Goal: Communication & Community: Answer question/provide support

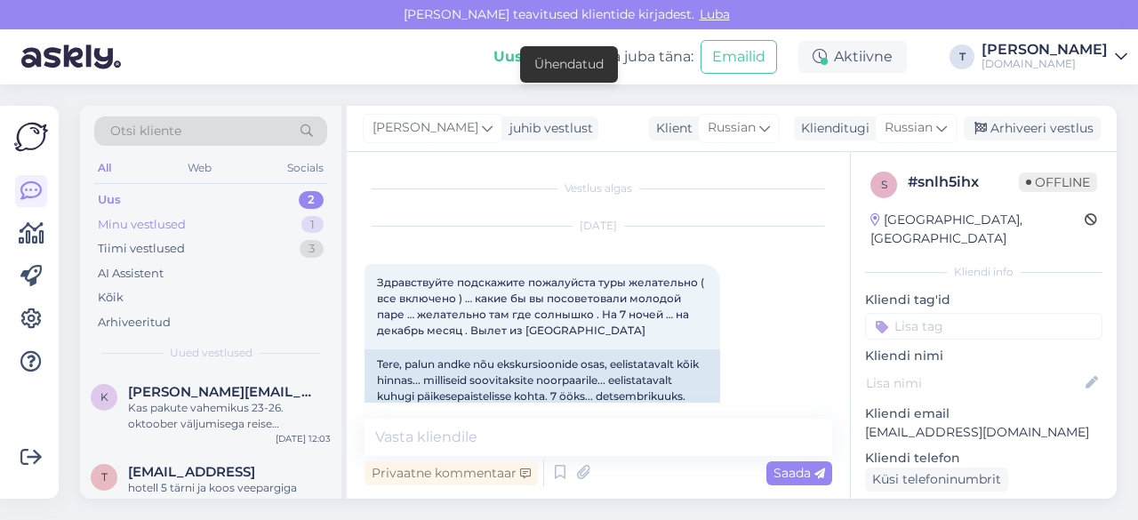
scroll to position [412, 0]
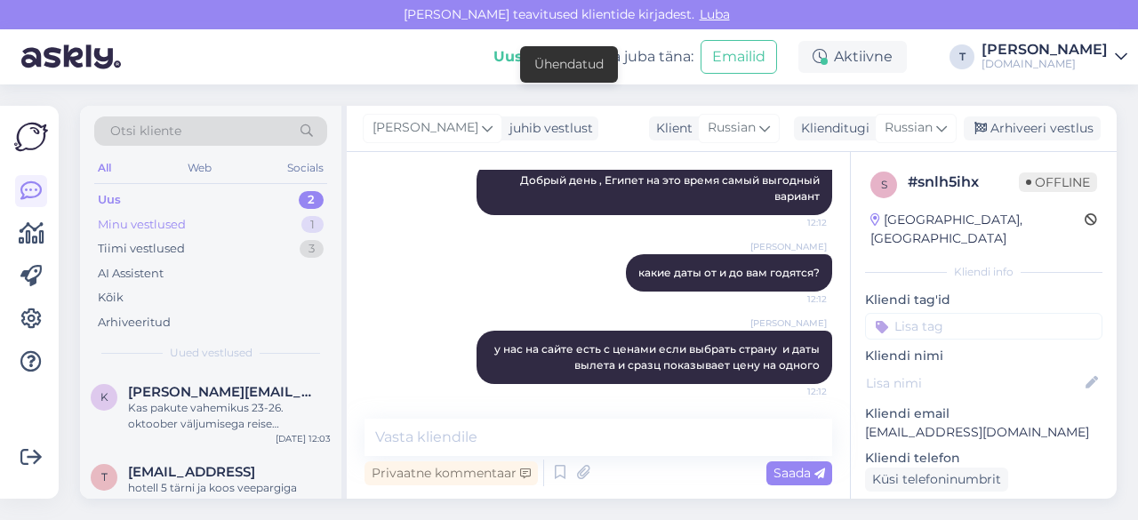
click at [178, 219] on div "Minu vestlused" at bounding box center [142, 225] width 88 height 18
click at [178, 219] on div "Minu vestlused" at bounding box center [144, 225] width 92 height 18
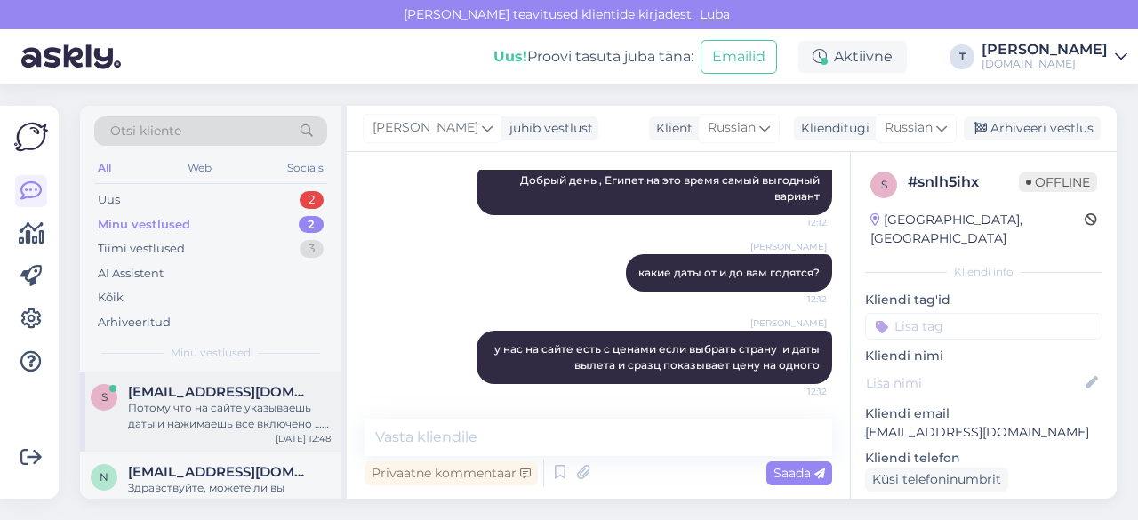
click at [206, 392] on span "[EMAIL_ADDRESS][DOMAIN_NAME]" at bounding box center [220, 392] width 185 height 16
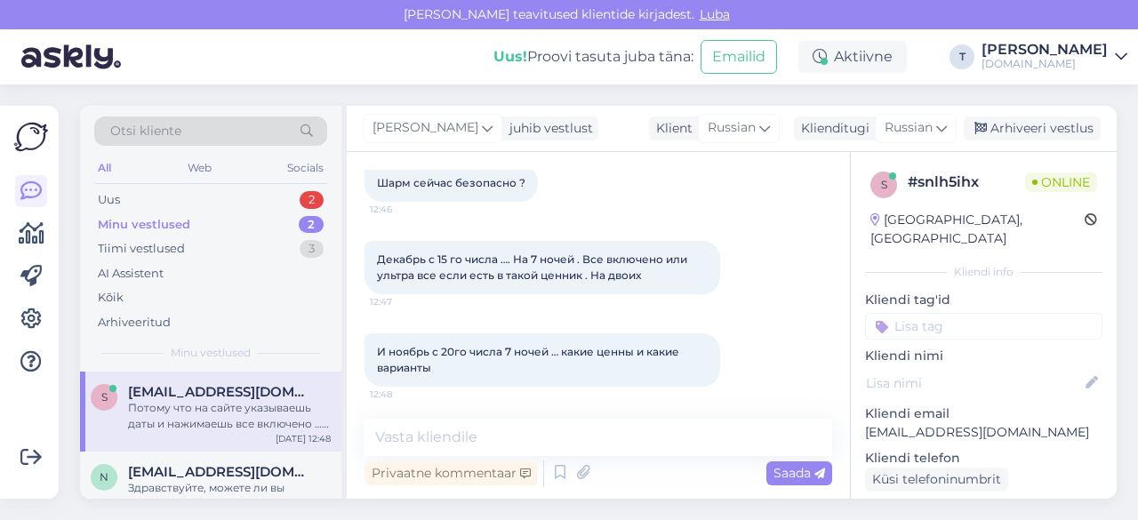
scroll to position [765, 0]
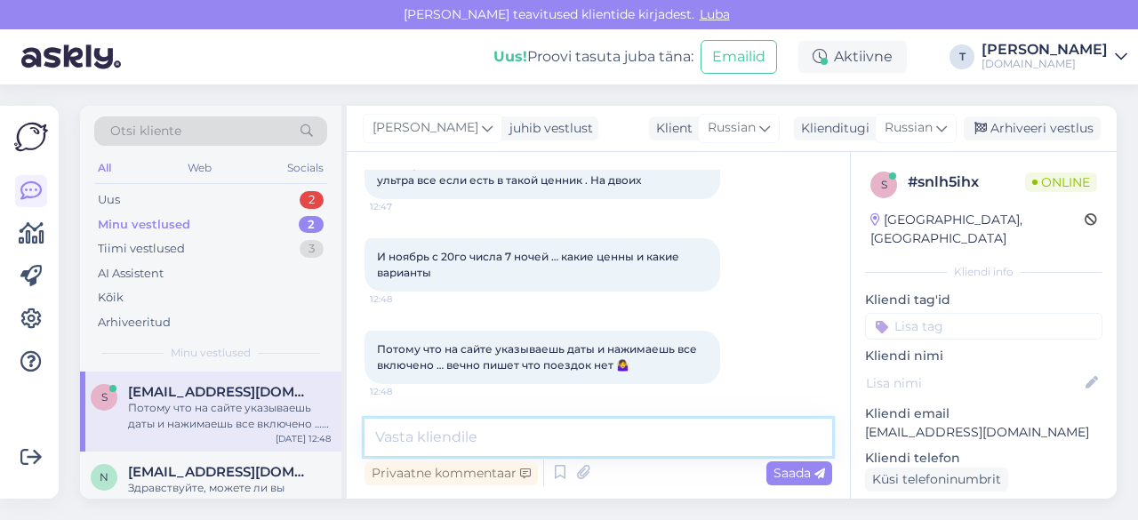
click at [562, 435] on textarea at bounding box center [598, 437] width 468 height 37
type textarea "n"
type textarea "н"
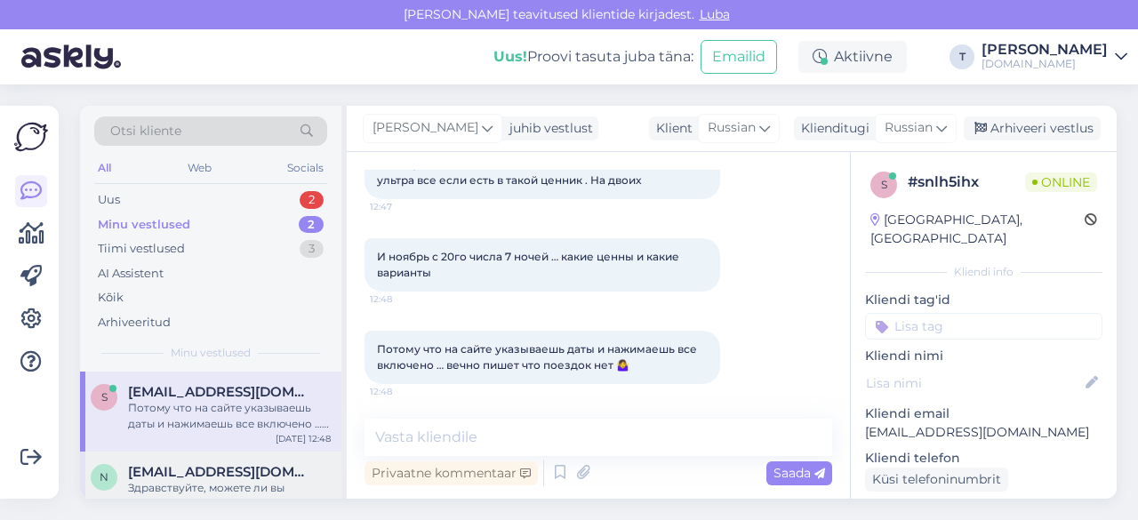
click at [231, 472] on span "[EMAIL_ADDRESS][DOMAIN_NAME]" at bounding box center [220, 472] width 185 height 16
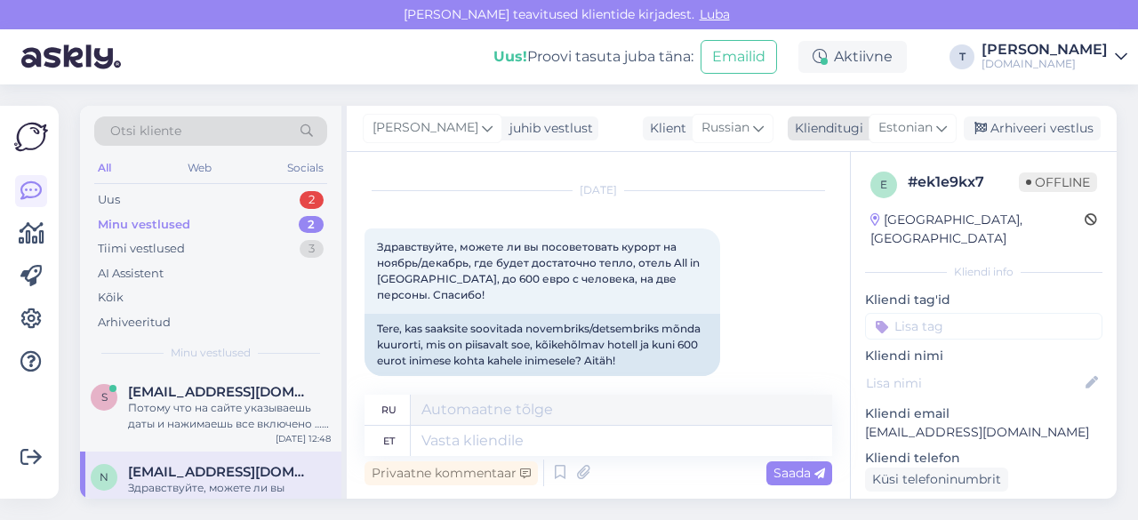
click at [921, 130] on span "Estonian" at bounding box center [905, 128] width 54 height 20
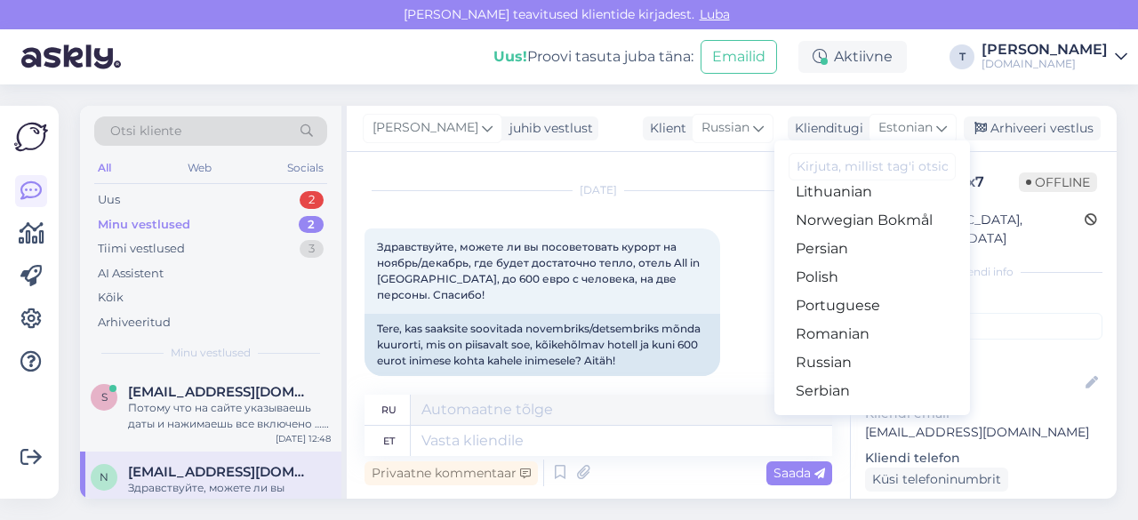
scroll to position [553, 0]
click at [827, 365] on link "Russian" at bounding box center [872, 365] width 196 height 28
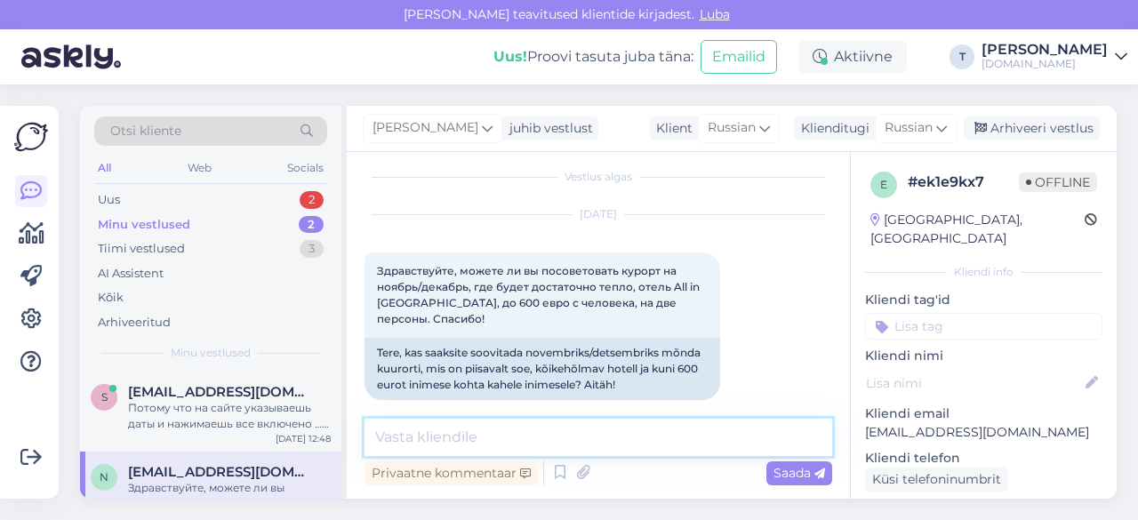
click at [565, 444] on textarea at bounding box center [598, 437] width 468 height 37
type textarea "Добрый день Египет если что можно"
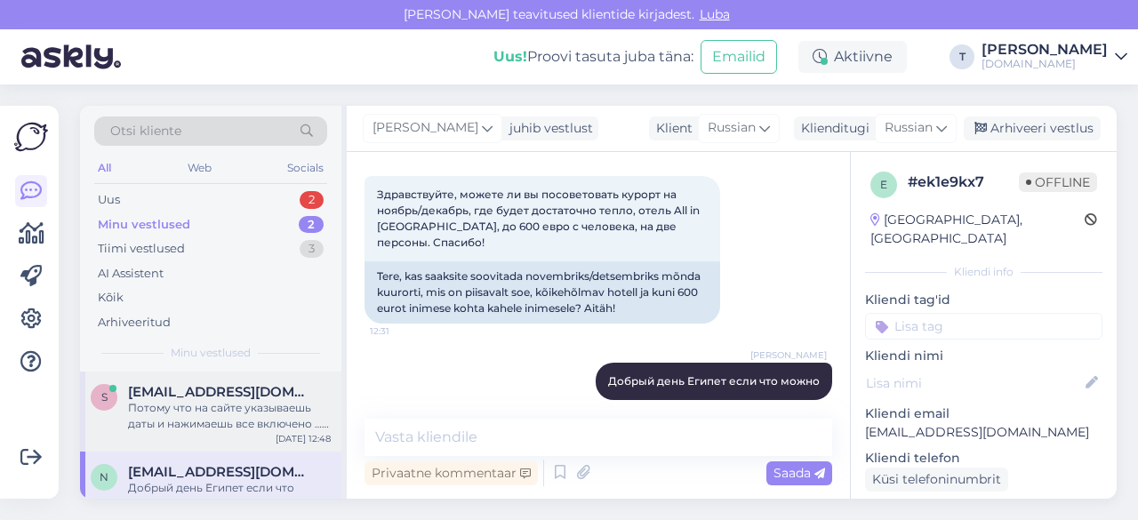
click at [233, 410] on div "Потому что на сайте указываешь даты и нажимаешь все включено … вечно пишет что …" at bounding box center [229, 416] width 203 height 32
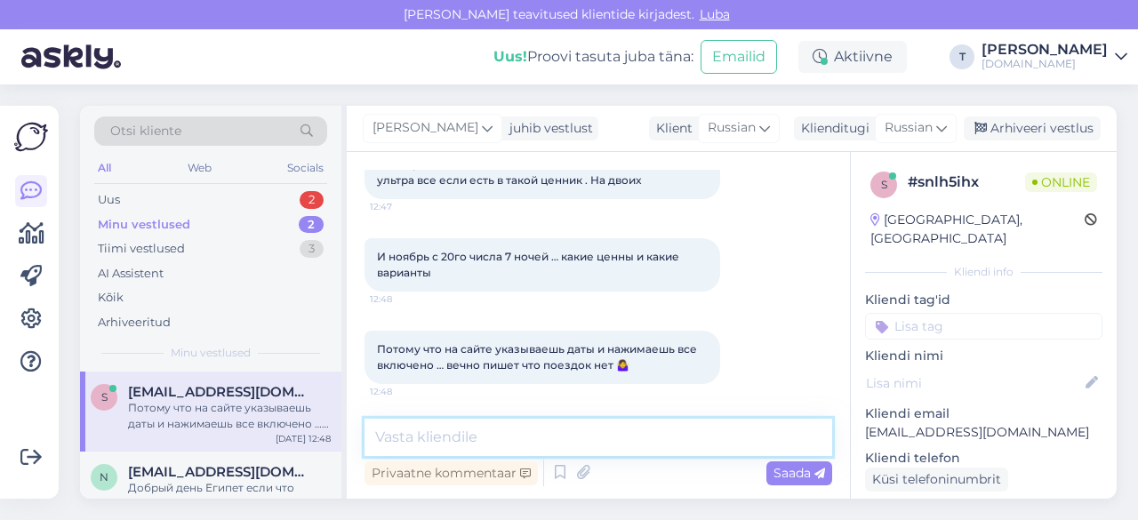
click at [482, 437] on textarea at bounding box center [598, 437] width 468 height 37
paste textarea "[URL][DOMAIN_NAME][DATE]"
type textarea "[URL][DOMAIN_NAME][DATE]"
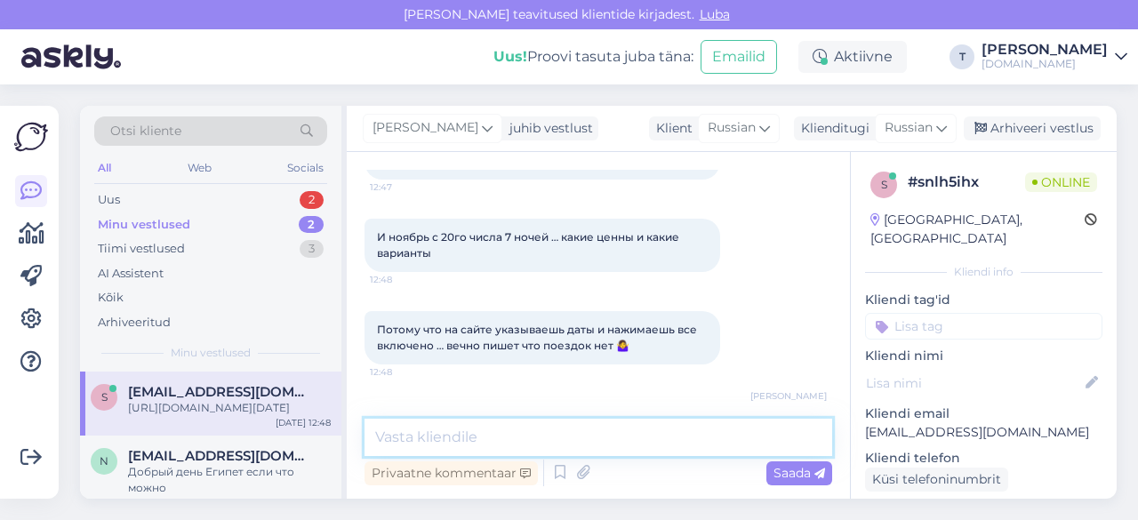
scroll to position [696, 0]
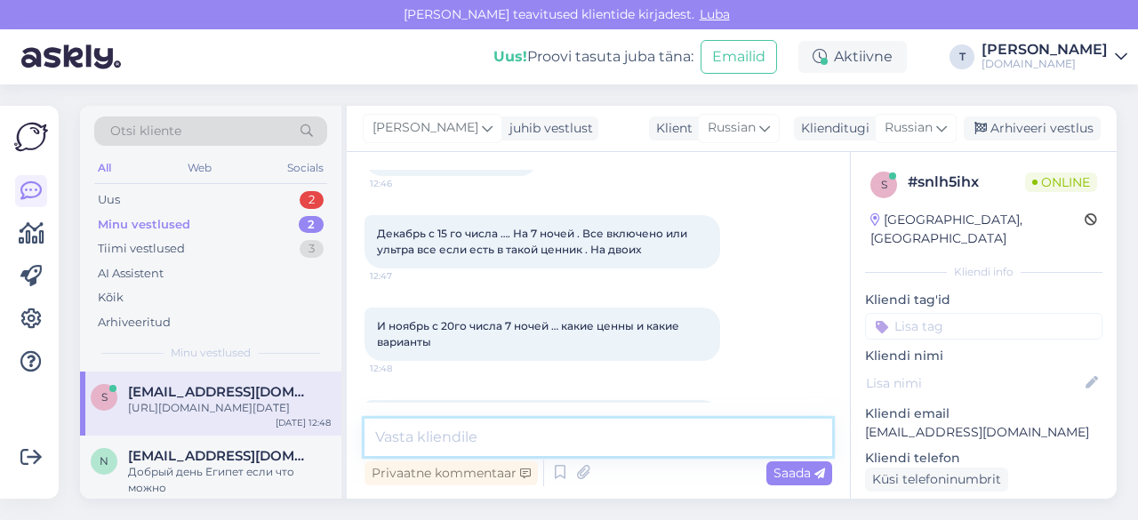
click at [579, 442] on textarea at bounding box center [598, 437] width 468 height 37
type textarea "есть 20.11"
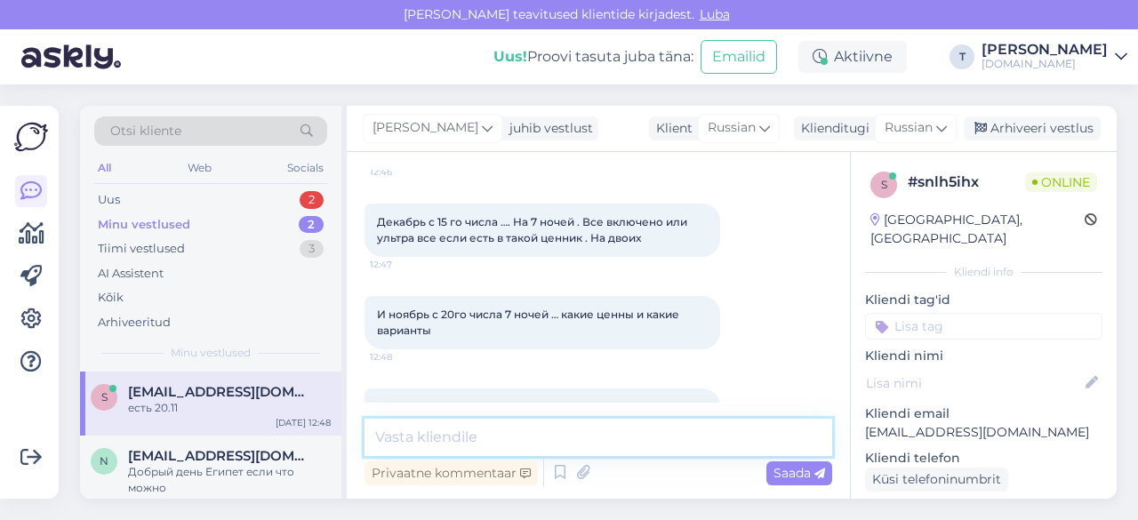
scroll to position [683, 0]
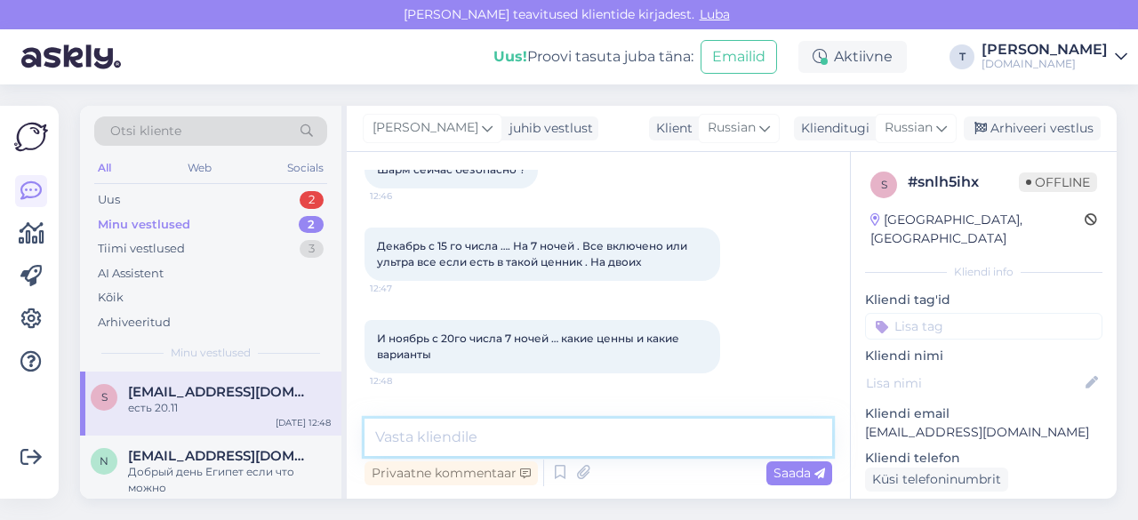
click at [484, 431] on textarea at bounding box center [598, 437] width 468 height 37
paste textarea "[URL][DOMAIN_NAME][DATE]"
type textarea "[DATE] [URL][DOMAIN_NAME][DATE]"
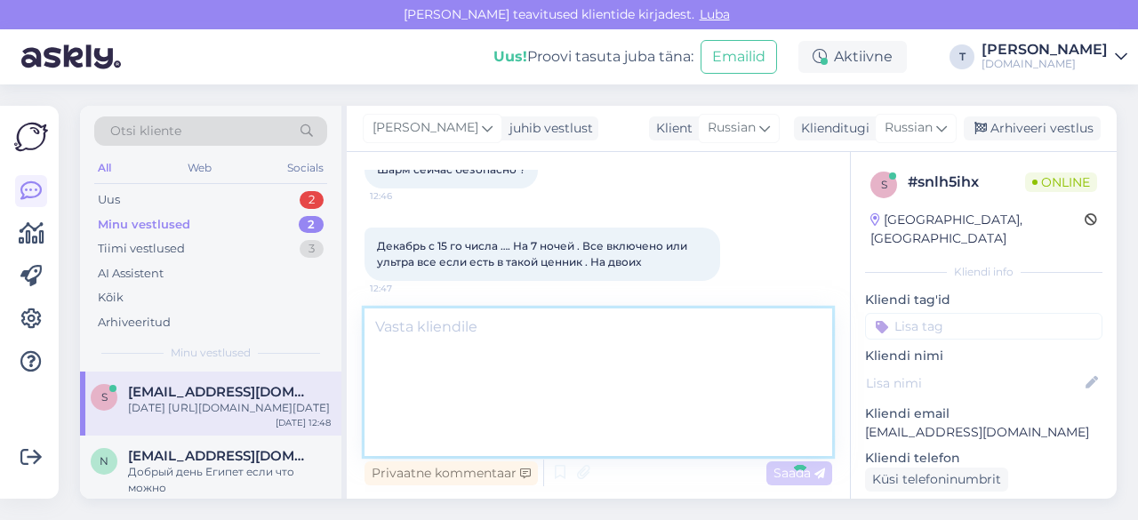
scroll to position [1107, 0]
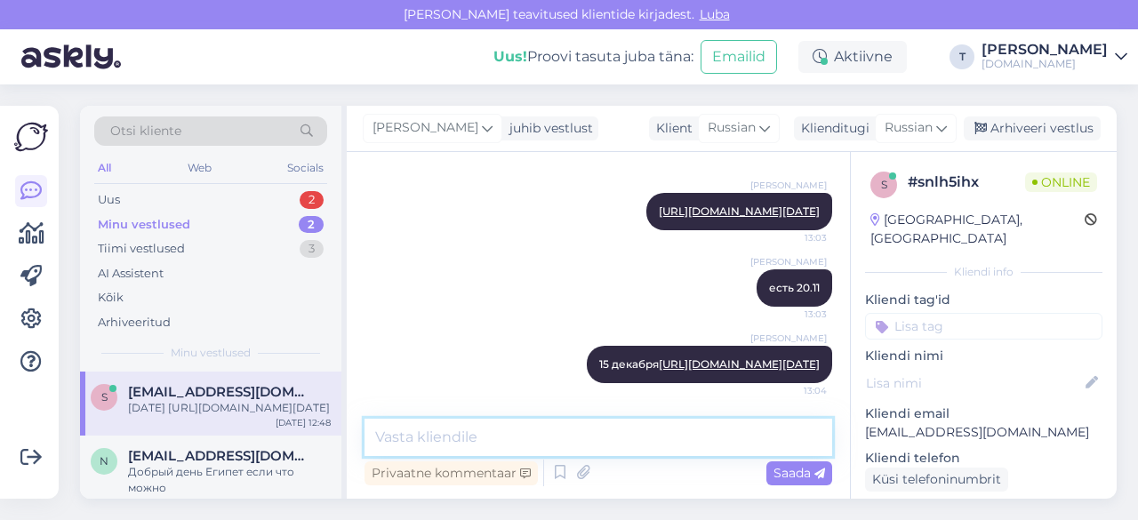
click at [480, 443] on textarea at bounding box center [598, 437] width 468 height 37
type textarea "есть всё показывает"
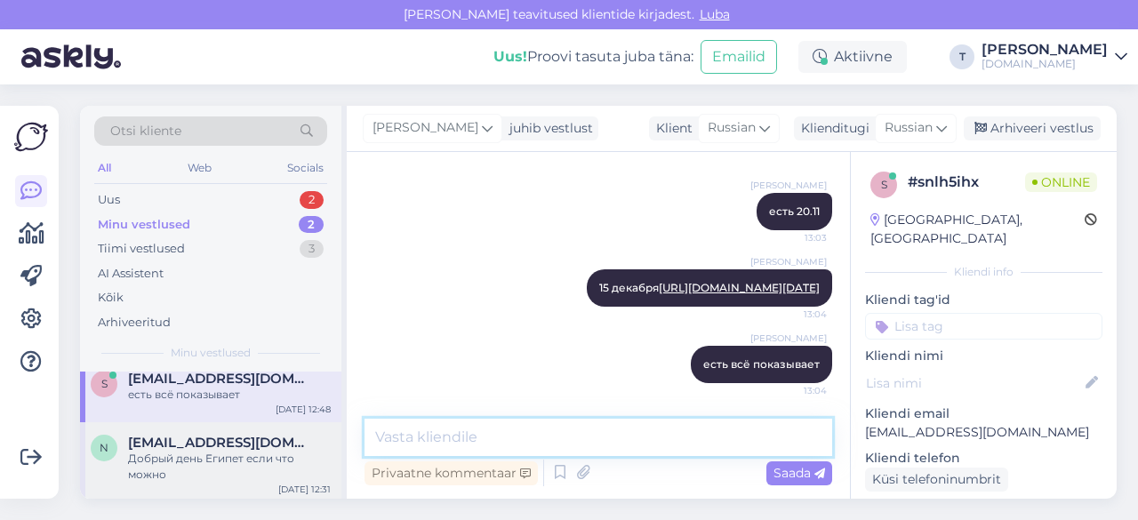
scroll to position [15, 0]
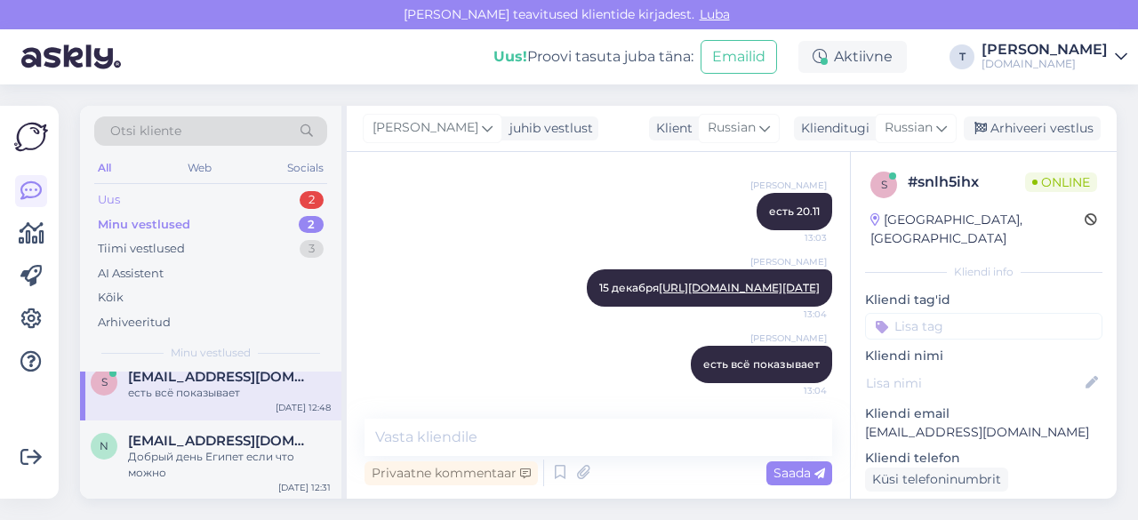
click at [270, 202] on div "Uus 2" at bounding box center [210, 200] width 233 height 25
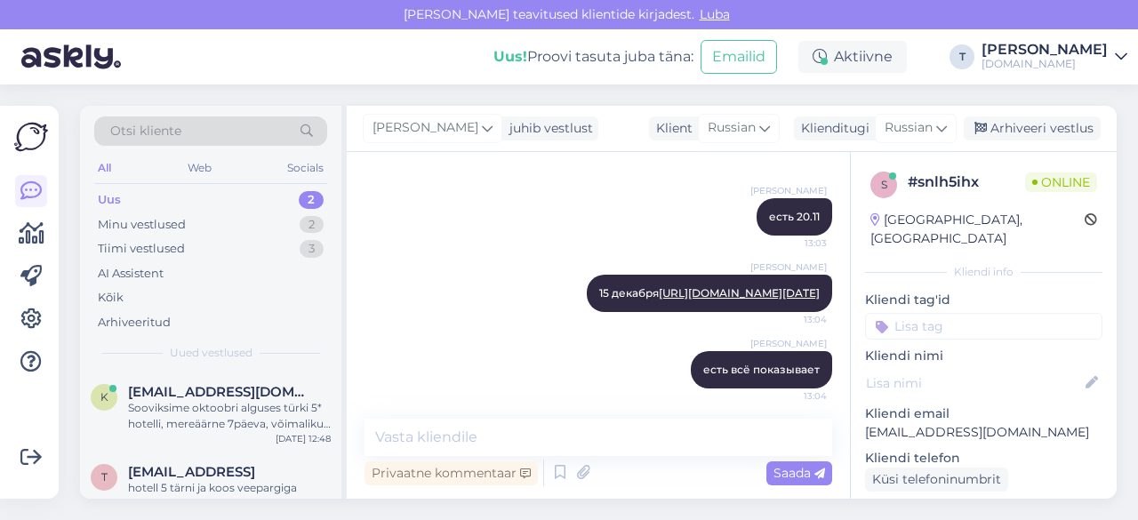
scroll to position [1183, 0]
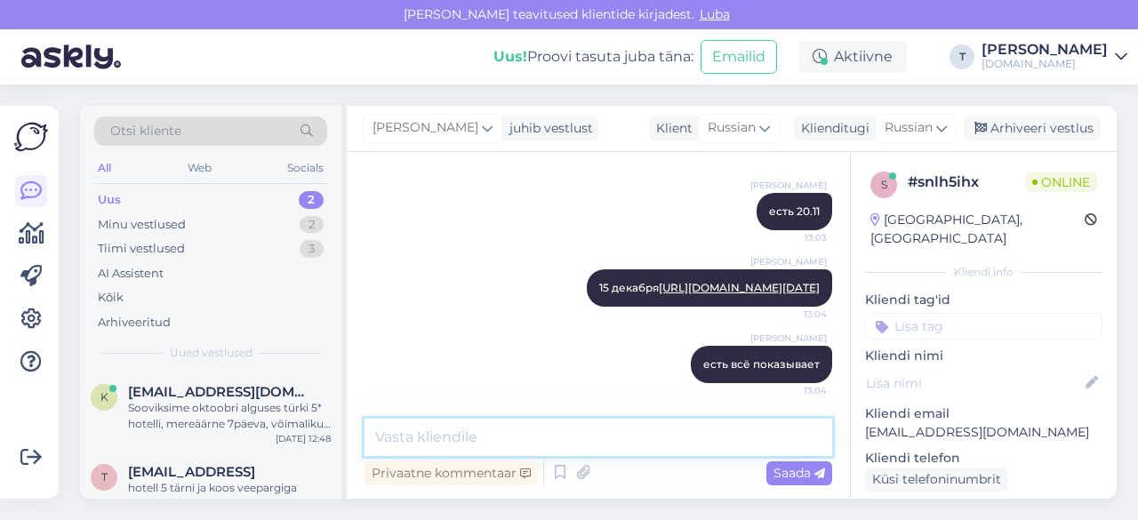
click at [579, 434] on textarea at bounding box center [598, 437] width 468 height 37
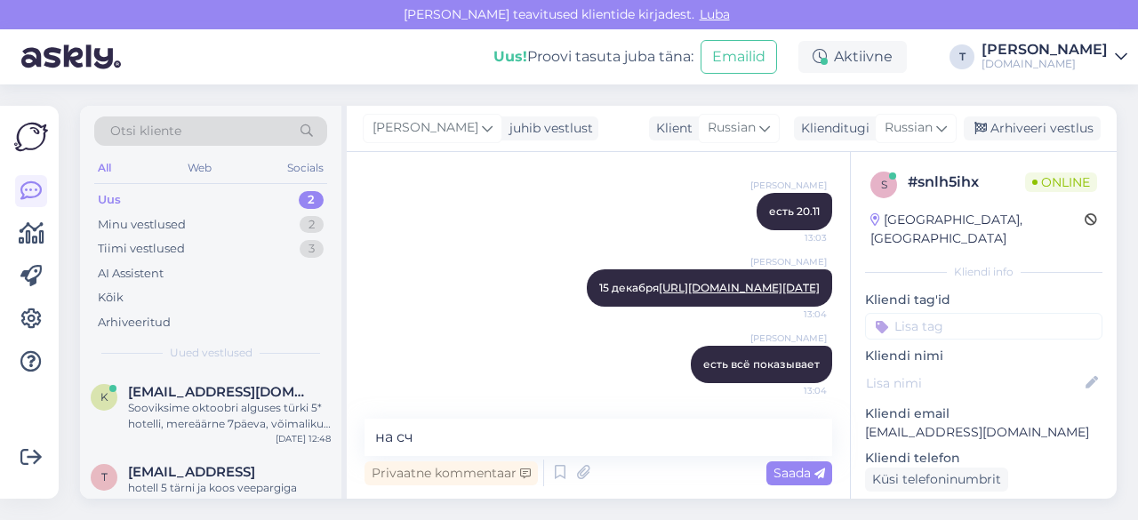
scroll to position [181, 0]
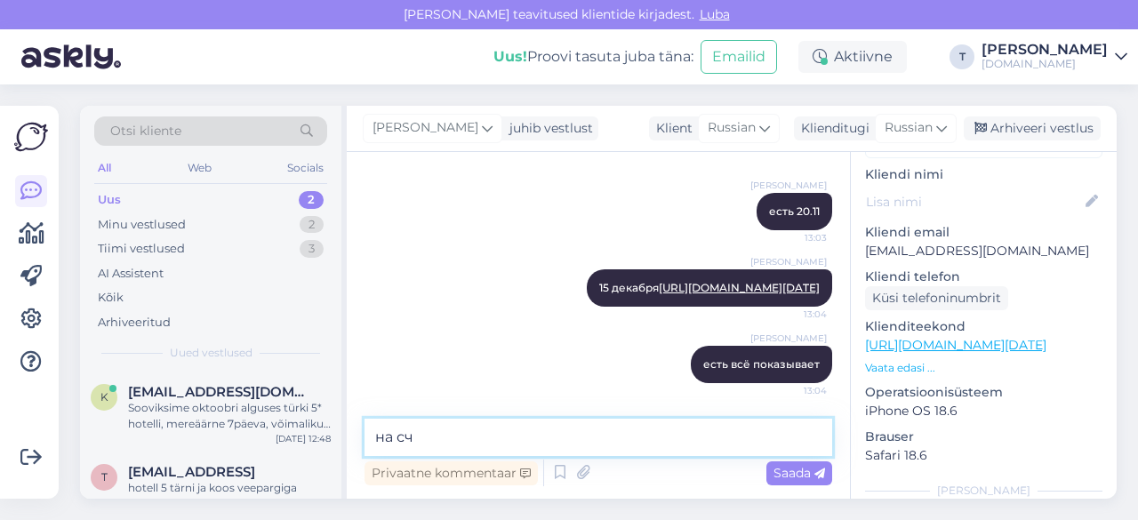
click at [515, 444] on textarea "на сч" at bounding box center [598, 437] width 468 height 37
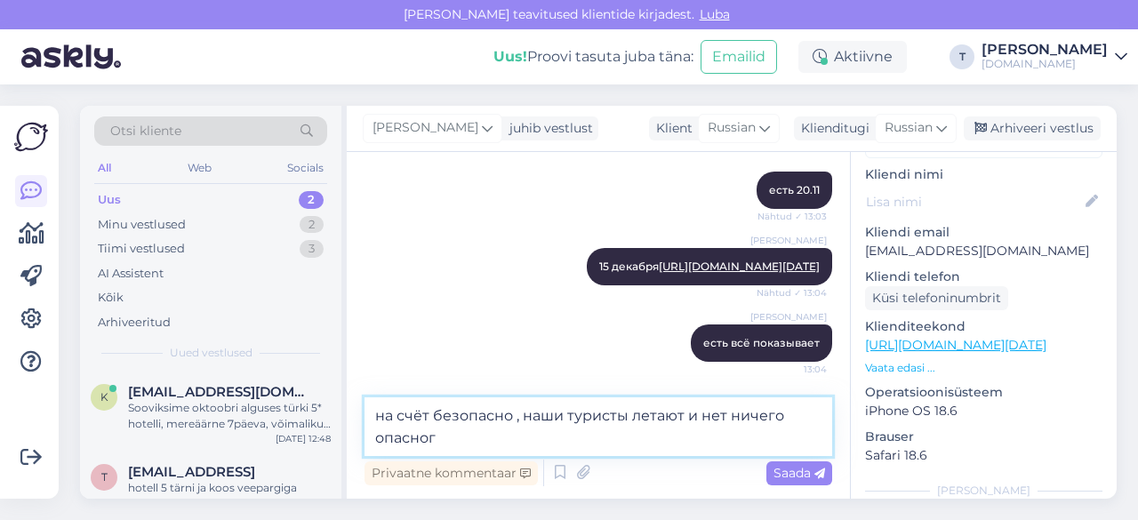
type textarea "на счёт безопасно , наши туристы летают и нет ничего опасного"
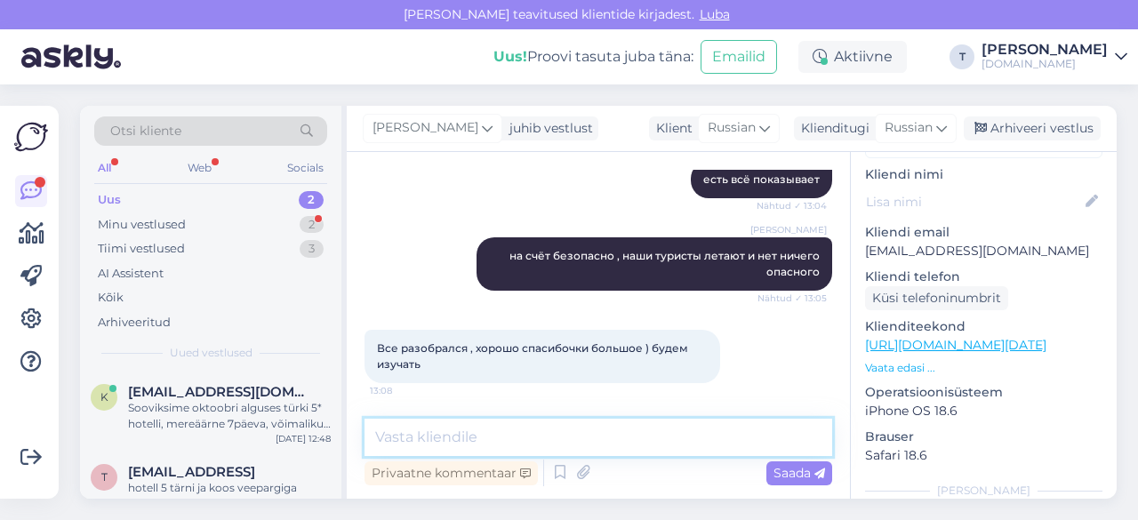
scroll to position [1368, 0]
